Goal: Check status: Check status

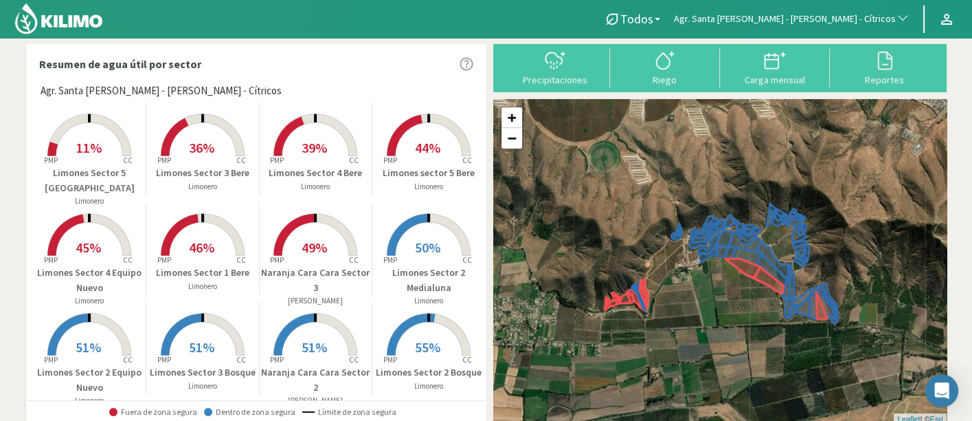
click at [805, 12] on span "Agr. Santa [PERSON_NAME] - [PERSON_NAME] - Cítricos" at bounding box center [785, 19] width 222 height 14
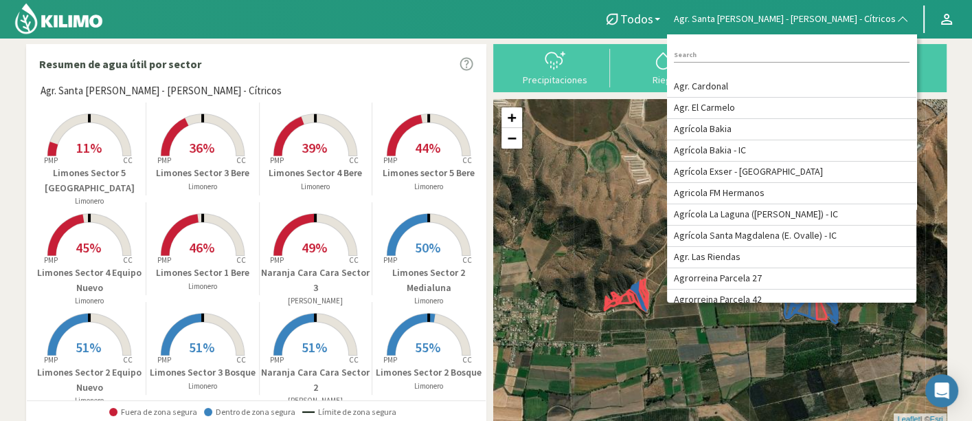
click at [587, 35] on div at bounding box center [293, 19] width 587 height 38
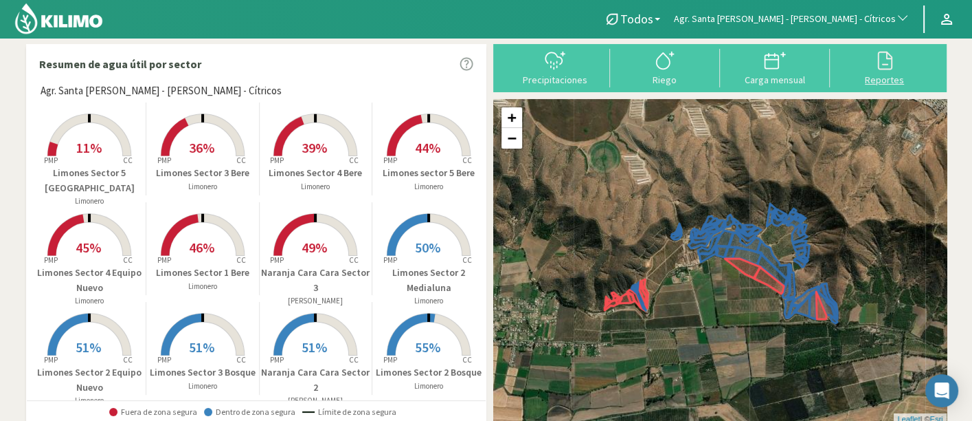
click at [858, 68] on div at bounding box center [885, 60] width 102 height 22
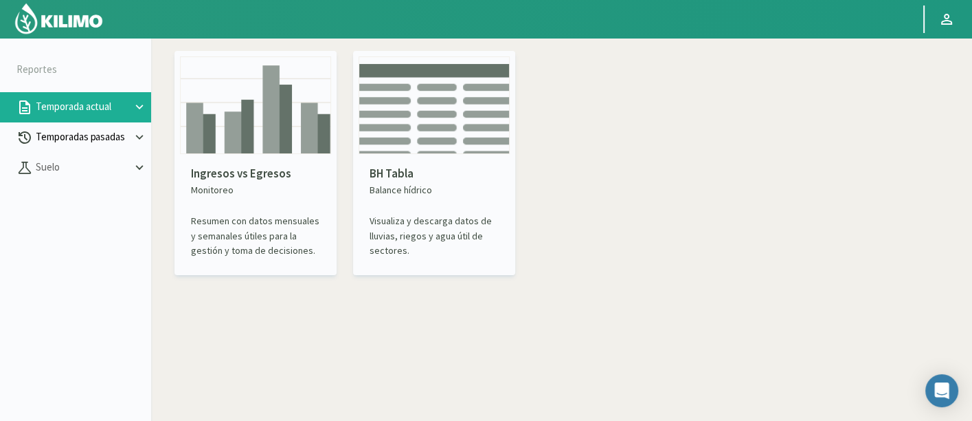
click at [65, 130] on p "Temporadas pasadas" at bounding box center [82, 137] width 99 height 16
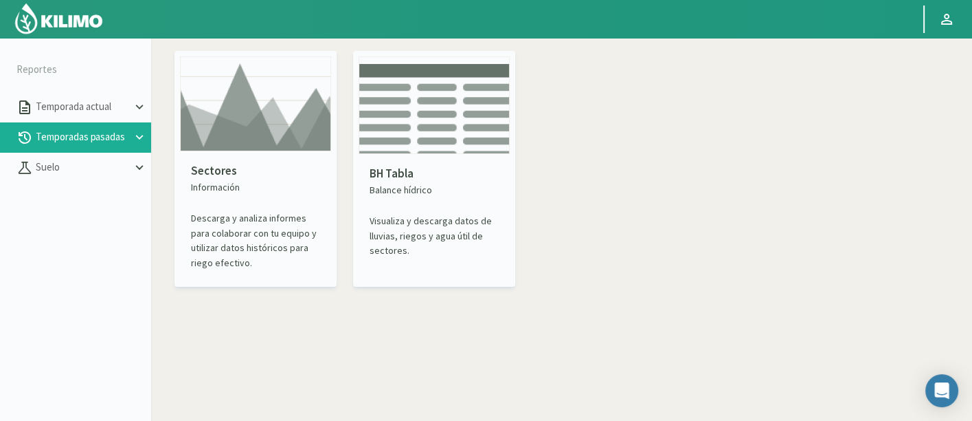
drag, startPoint x: 236, startPoint y: 153, endPoint x: 242, endPoint y: 143, distance: 11.7
click at [236, 153] on div "Sectores Información Descarga y analiza informes para colaborar con tu equipo y…" at bounding box center [255, 216] width 151 height 130
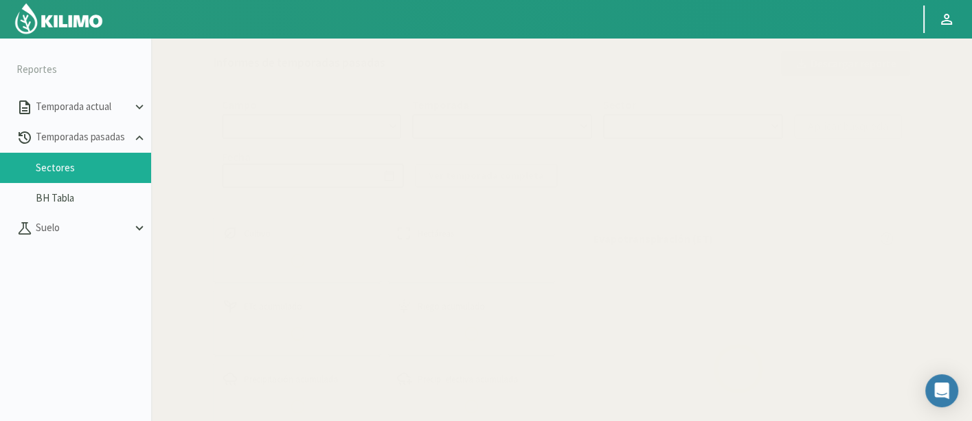
select select "0: Object"
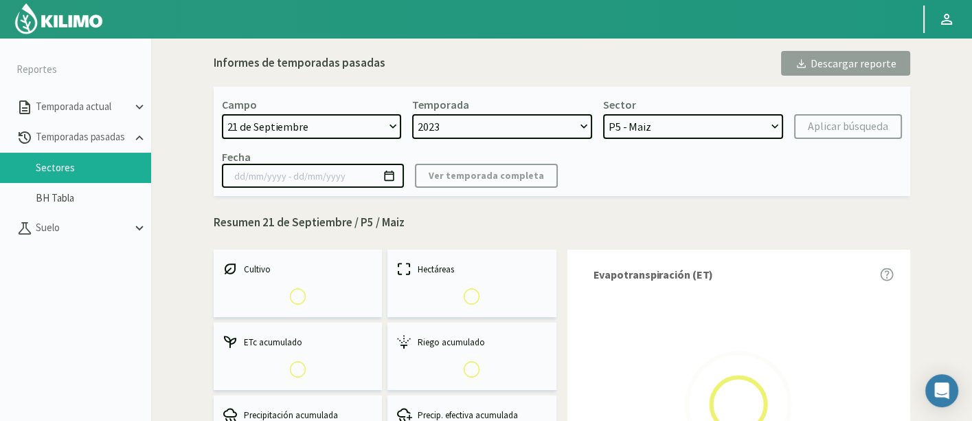
select select "0: 2023"
select select "0: Object"
type input "[DATE] - [DATE]"
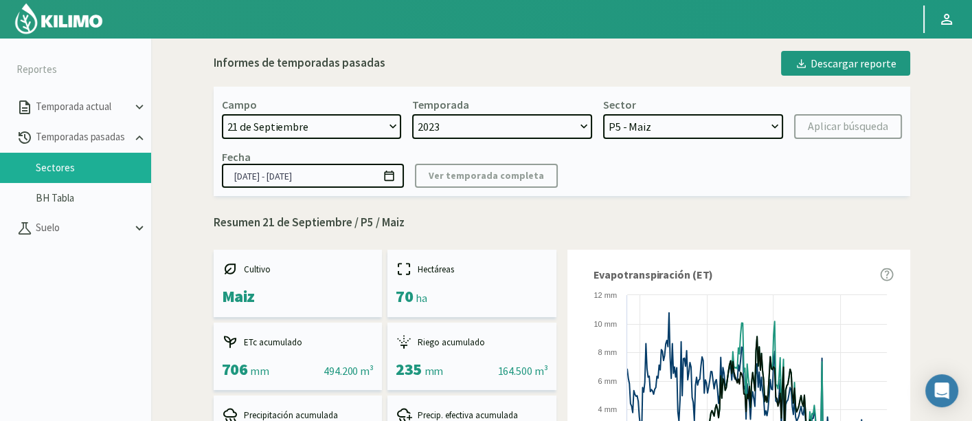
click at [360, 117] on select "[DATE] 8 Fuegos Acograpes - Ag. [PERSON_NAME] - Ag. [GEOGRAPHIC_DATA] Acograpes…" at bounding box center [312, 126] width 180 height 25
select select "174: Object"
click at [222, 114] on select "[DATE] 8 Fuegos Acograpes - Ag. [PERSON_NAME] - Ag. [GEOGRAPHIC_DATA] Acograpes…" at bounding box center [312, 126] width 180 height 25
click at [561, 133] on select "2023 2022" at bounding box center [502, 126] width 180 height 25
select select
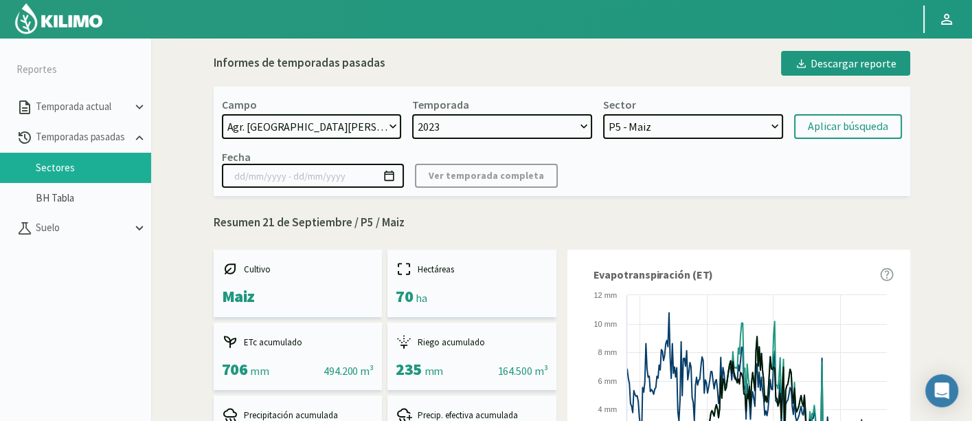
select select
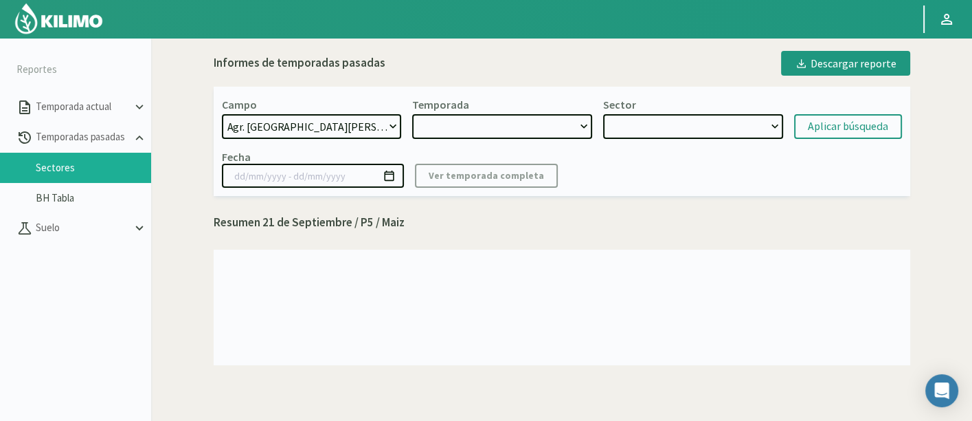
select select "2: 2025"
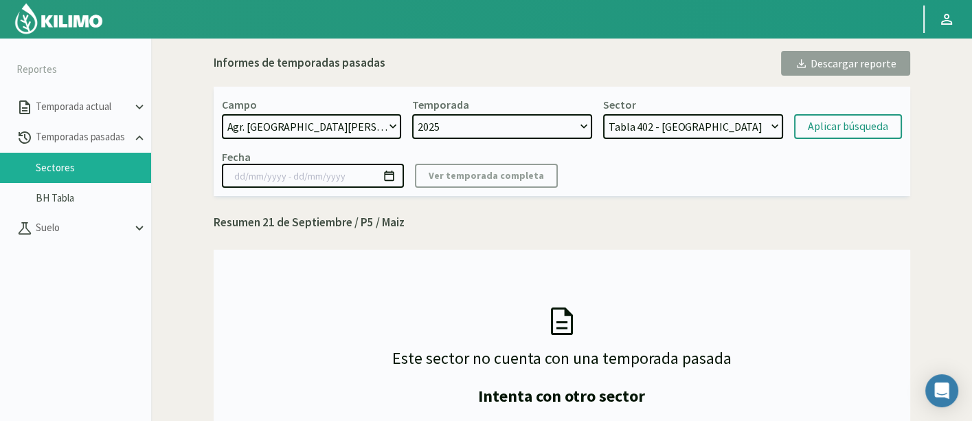
click at [412, 114] on select "2025 2024 2023" at bounding box center [502, 126] width 180 height 25
click at [745, 122] on select "Tabla 402 - Lechuga Tabla 509 - Lechuga Tabla 508 - Maíz dulce Tabla 505 - Lech…" at bounding box center [693, 126] width 180 height 25
click at [711, 109] on div "Sector Tabla 402 - Lechuga Tabla 509 - Lechuga Tabla 508 - Maíz dulce Tabla 505…" at bounding box center [693, 118] width 180 height 41
click at [711, 120] on select "Tabla 402 - Lechuga Tabla 509 - Lechuga Tabla 508 - Maíz dulce Tabla 505 - Lech…" at bounding box center [693, 126] width 180 height 25
select select "11: Object"
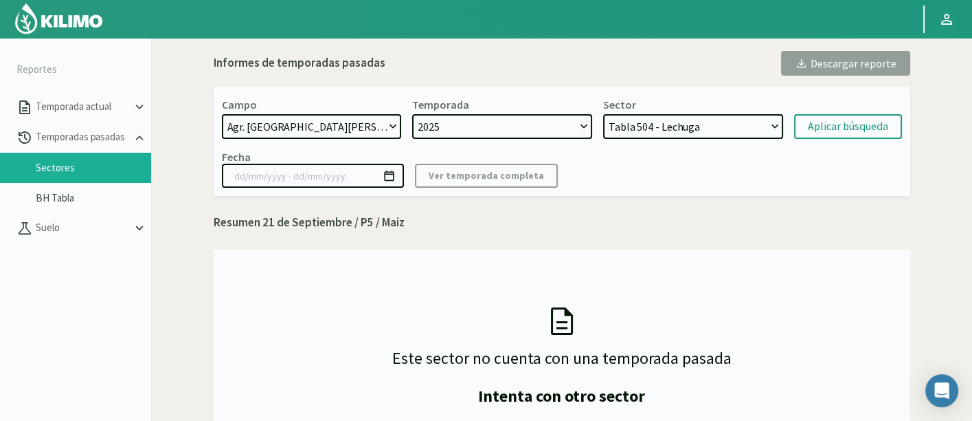
click at [603, 114] on select "Tabla 402 - Lechuga Tabla 509 - Lechuga Tabla 508 - Maíz dulce Tabla 505 - Lech…" at bounding box center [693, 126] width 180 height 25
click at [801, 124] on button "Aplicar búsqueda" at bounding box center [848, 126] width 108 height 25
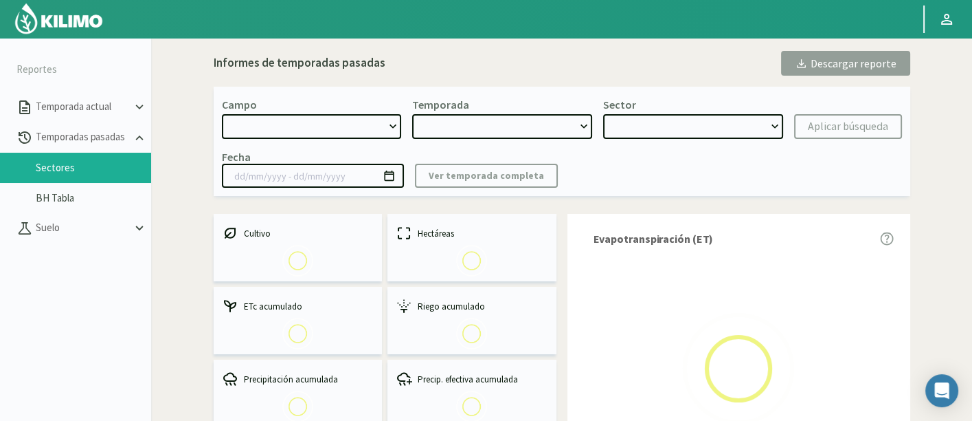
select select "174: Object"
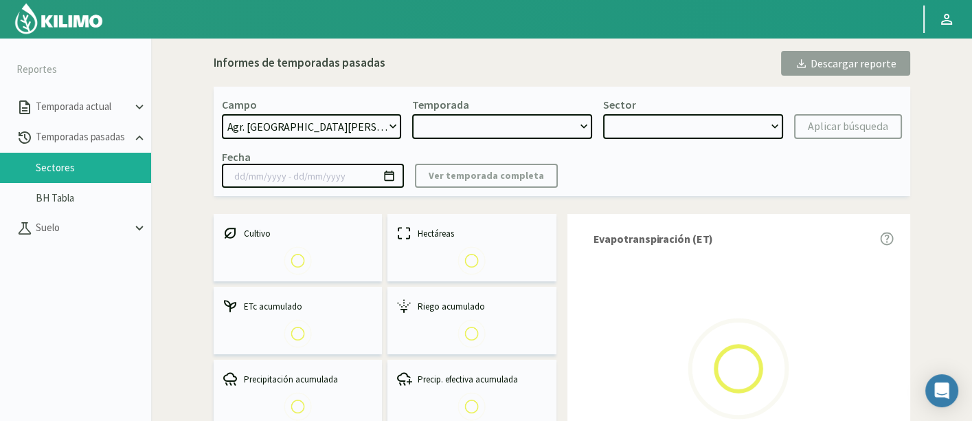
type input "[DATE] - [DATE]"
select select "0: 2025"
select select "4: Object"
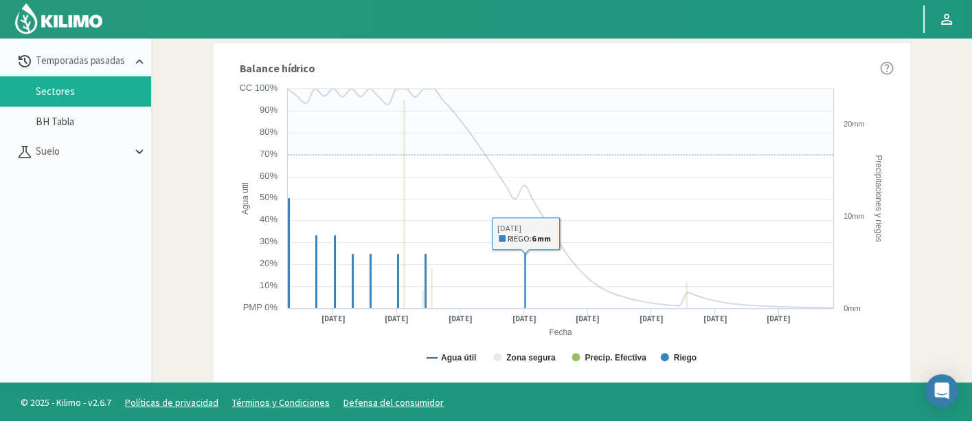
scroll to position [874, 0]
